Goal: Task Accomplishment & Management: Use online tool/utility

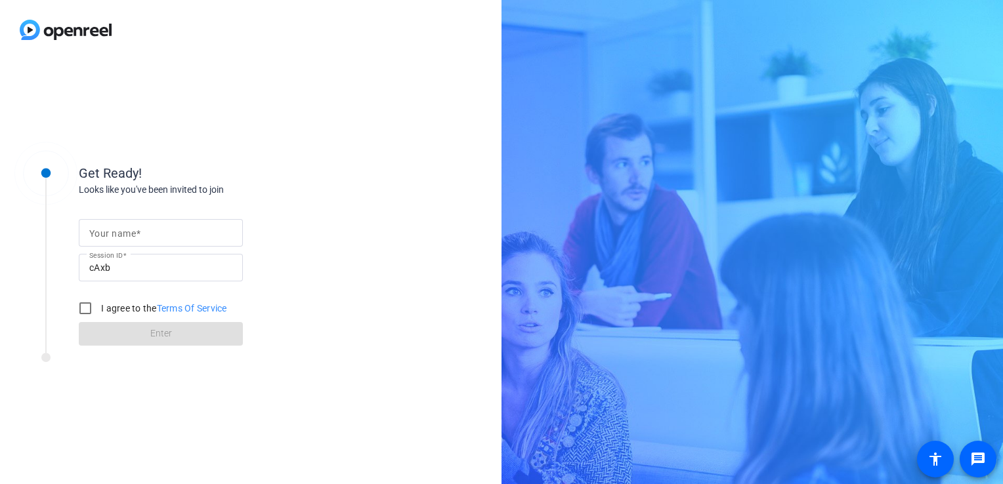
click at [110, 234] on mat-label "Your name" at bounding box center [112, 233] width 47 height 11
click at [110, 234] on input "Your name" at bounding box center [160, 233] width 143 height 16
click at [112, 235] on input "Your name" at bounding box center [160, 233] width 143 height 16
drag, startPoint x: 114, startPoint y: 235, endPoint x: 114, endPoint y: 227, distance: 7.9
click at [114, 234] on input "Your name" at bounding box center [160, 233] width 143 height 16
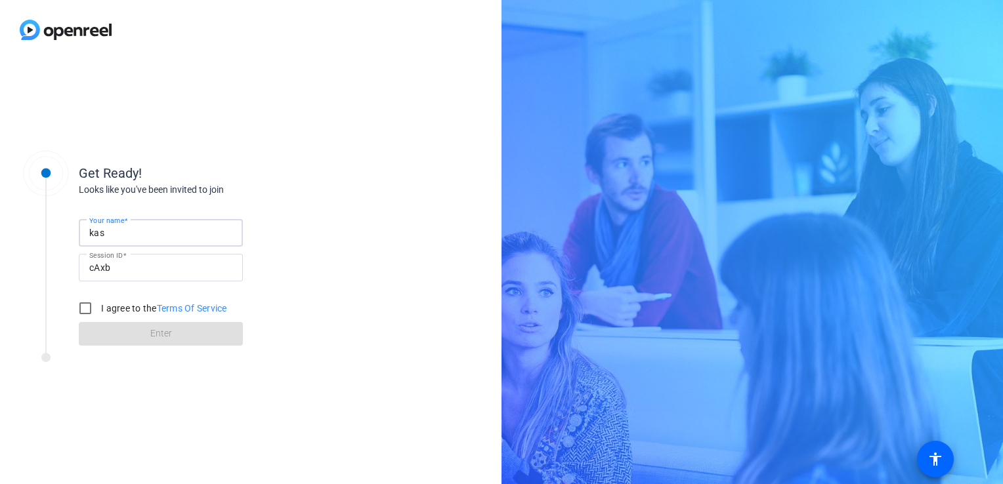
type input "Kasia"
click at [116, 303] on label "I agree to the Terms Of Service" at bounding box center [162, 308] width 129 height 13
click at [98, 303] on input "I agree to the Terms Of Service" at bounding box center [85, 308] width 26 height 26
checkbox input "true"
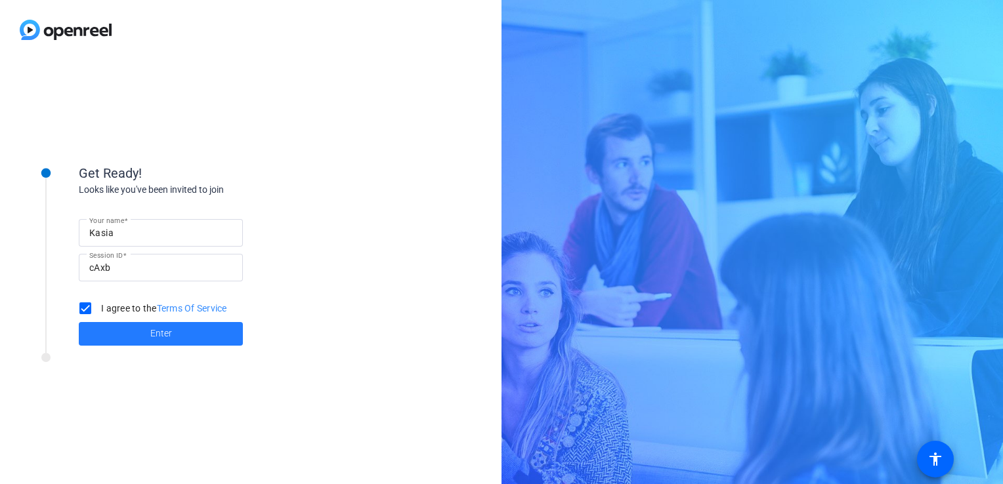
click at [123, 327] on span at bounding box center [161, 334] width 164 height 32
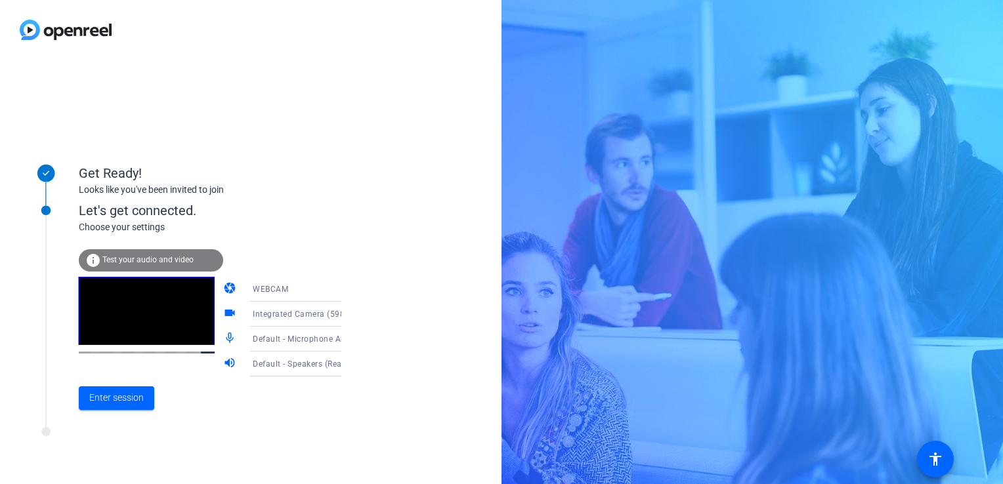
click at [124, 428] on div at bounding box center [177, 435] width 328 height 16
click at [129, 400] on span "Enter session" at bounding box center [116, 398] width 54 height 14
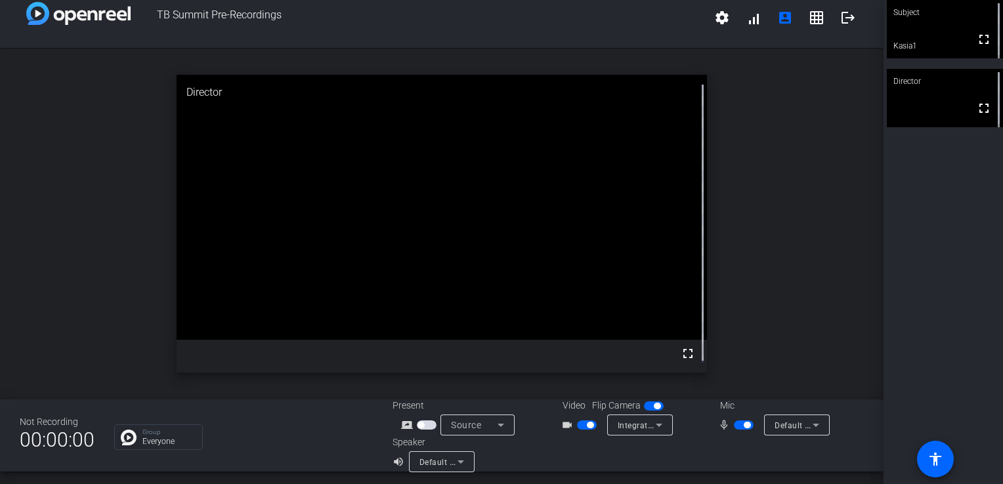
scroll to position [15, 0]
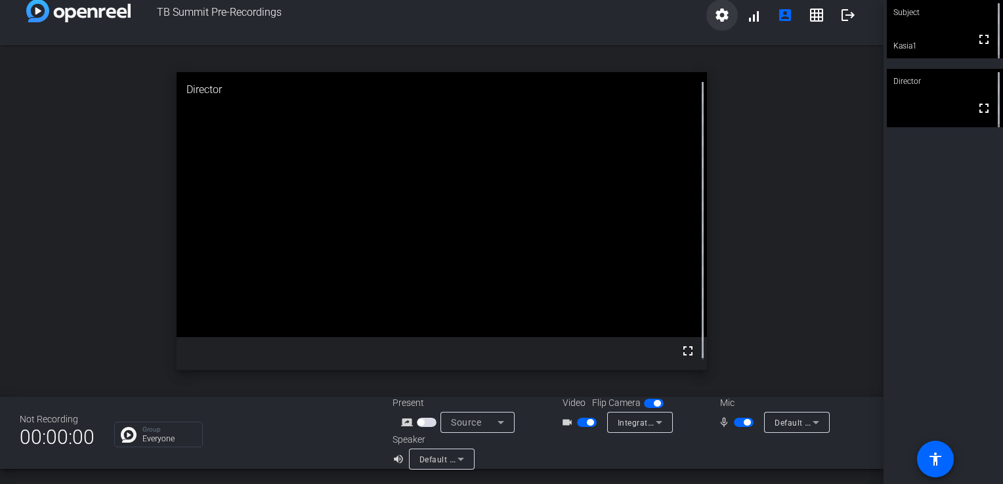
click at [717, 22] on span at bounding box center [722, 15] width 32 height 32
click at [739, 18] on div at bounding box center [501, 242] width 1003 height 484
click at [753, 17] on span at bounding box center [754, 16] width 32 height 32
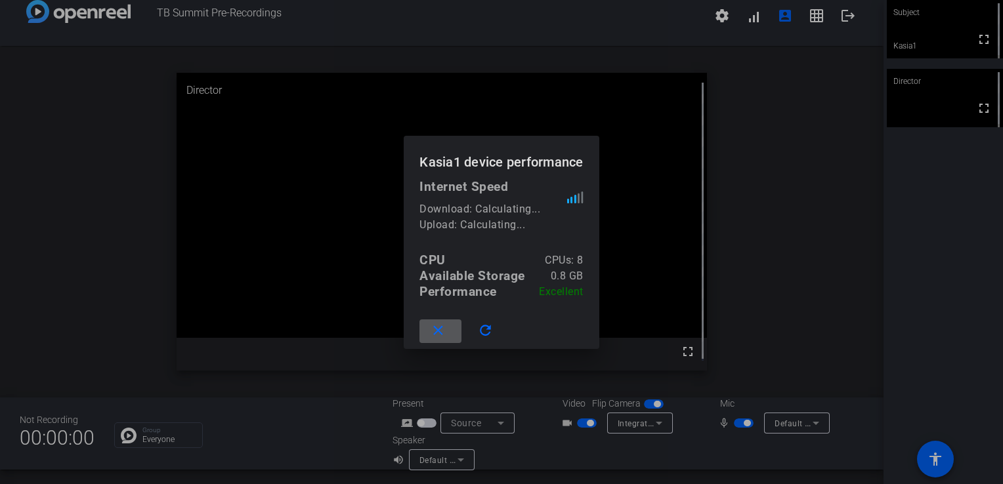
click at [740, 102] on div at bounding box center [501, 242] width 1003 height 484
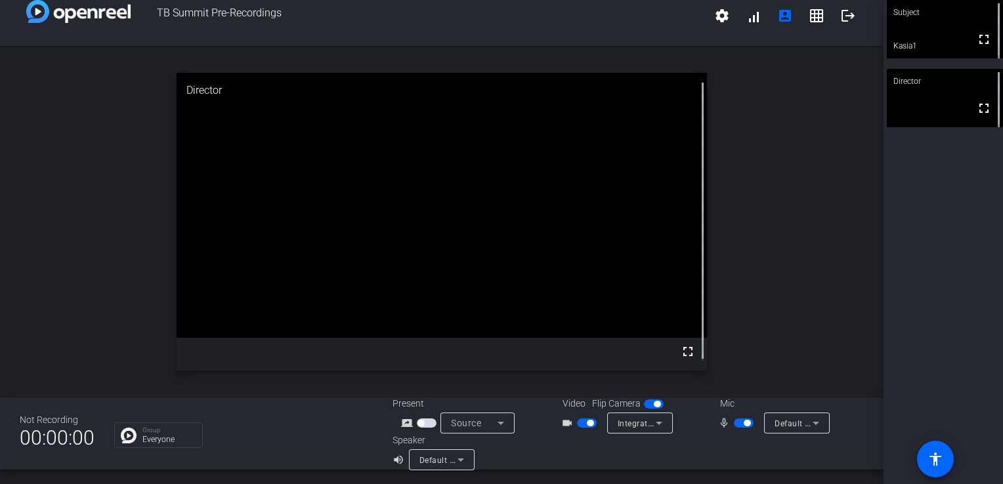
scroll to position [15, 0]
click at [842, 18] on mat-icon "logout" at bounding box center [848, 15] width 16 height 16
